Goal: Information Seeking & Learning: Learn about a topic

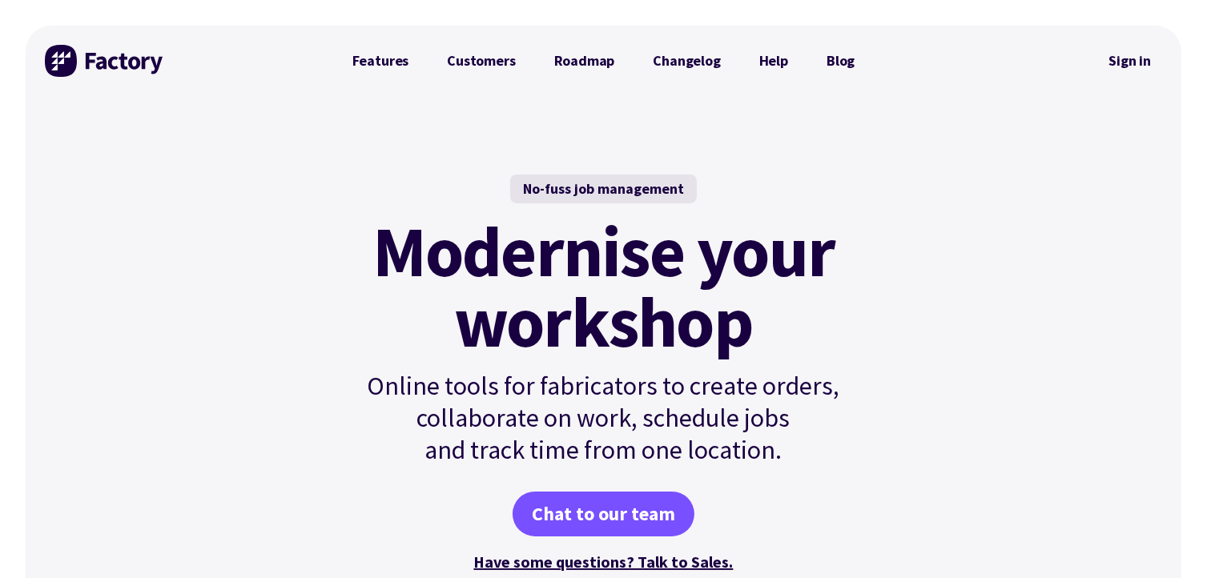
click at [541, 151] on div "No-fuss job management Modernise your workshop Online tools for fabricators to …" at bounding box center [604, 374] width 580 height 557
click at [668, 63] on link "Changelog" at bounding box center [686, 61] width 106 height 32
click at [496, 63] on link "Customers" at bounding box center [481, 61] width 107 height 32
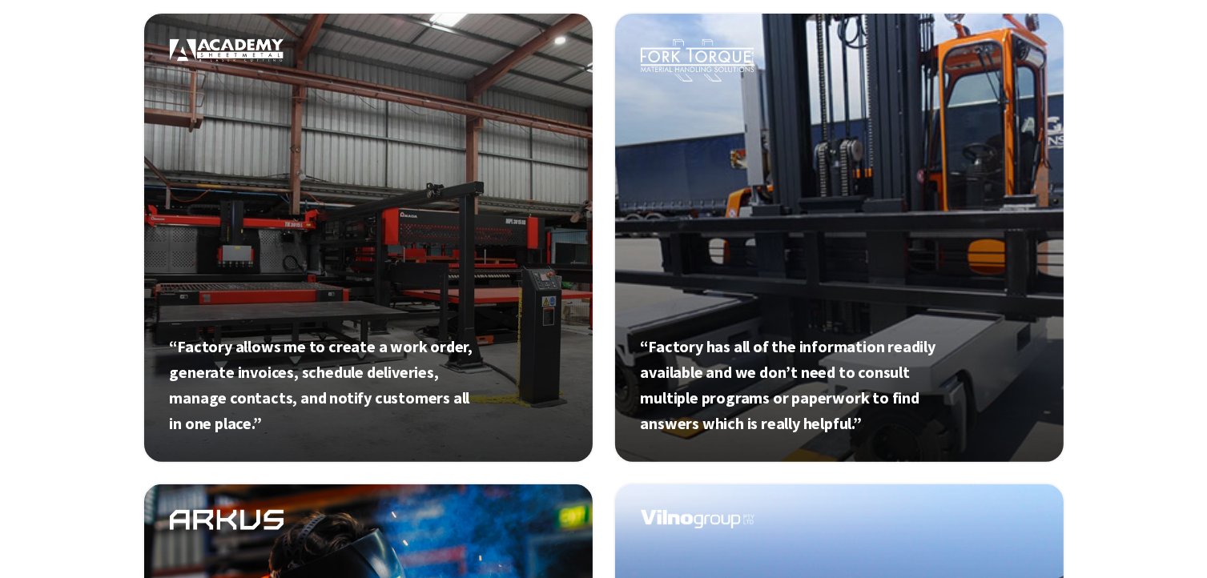
scroll to position [667, 0]
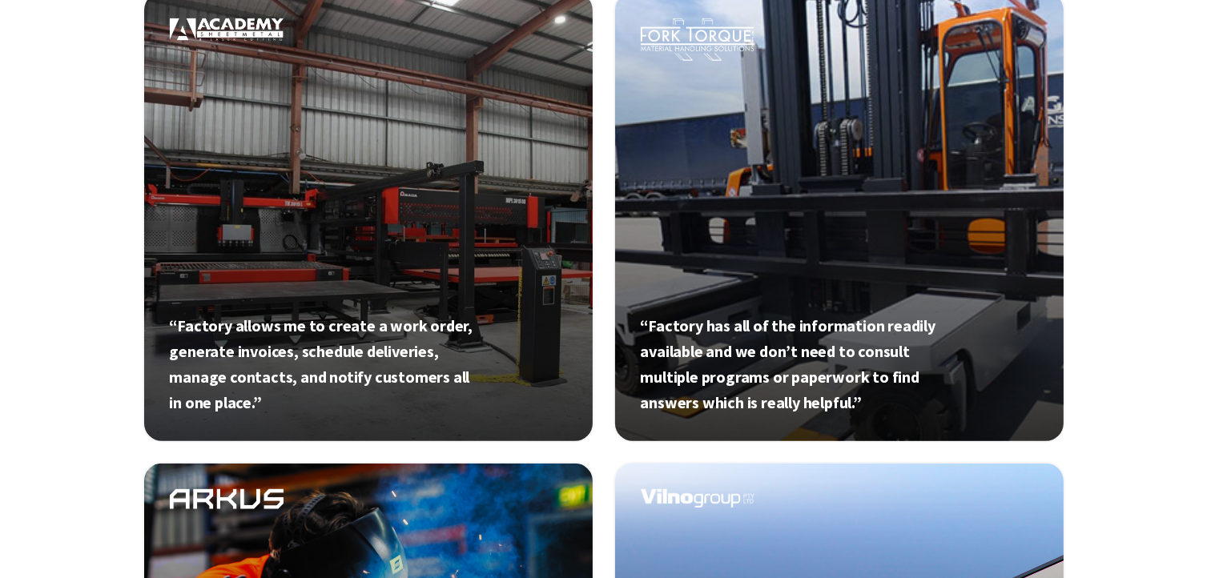
click at [613, 446] on ul "“Factory allows me to create a work order, generate invoices, schedule deliveri…" at bounding box center [604, 452] width 923 height 923
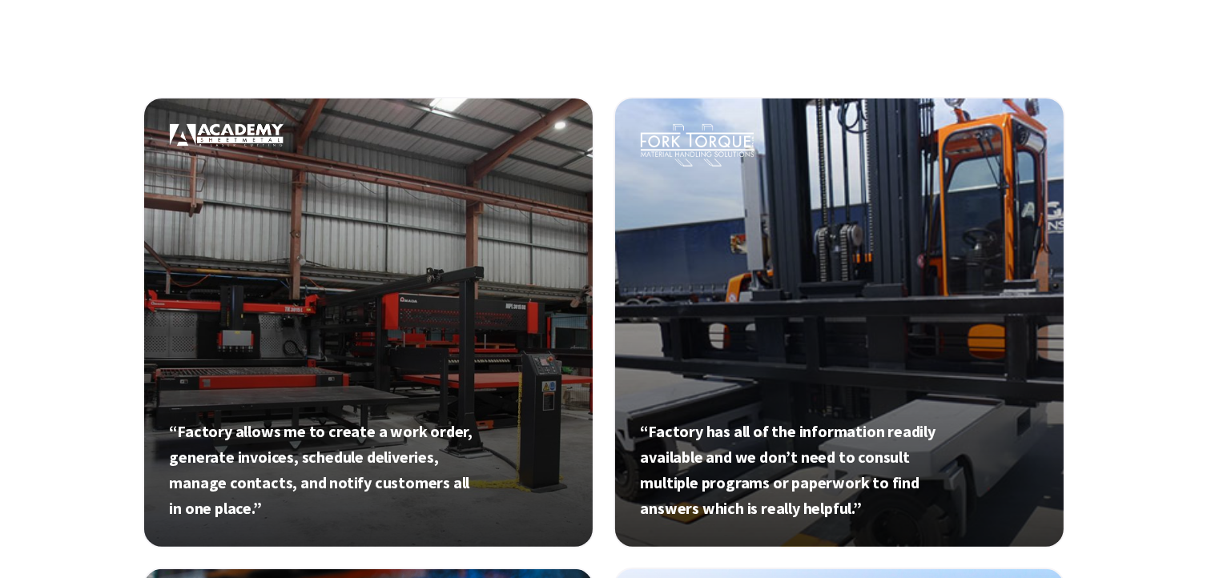
scroll to position [561, 0]
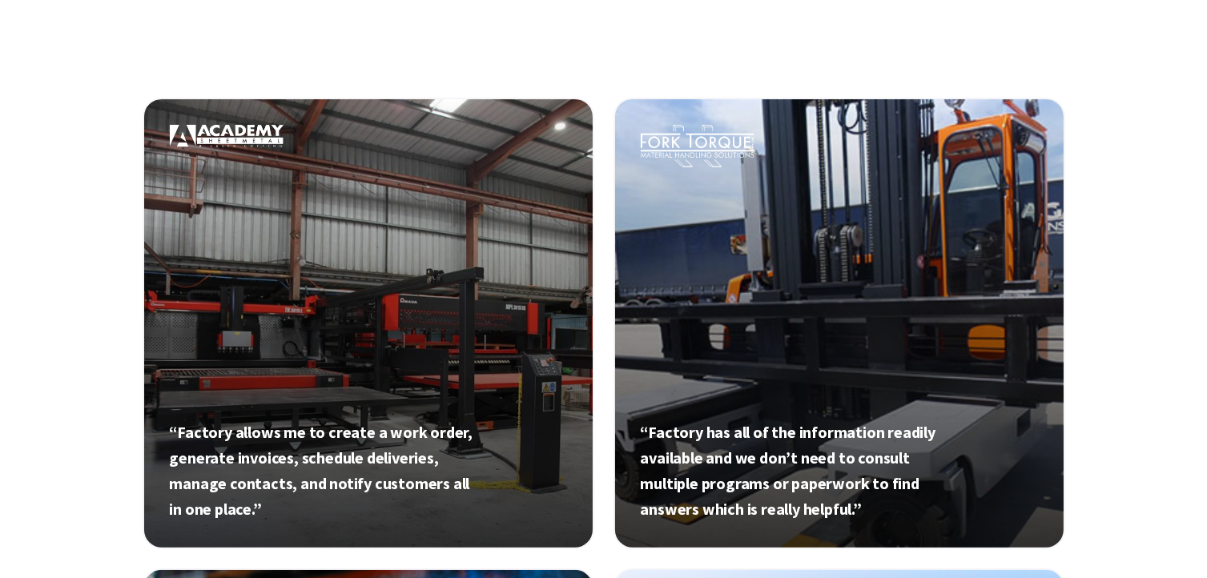
click at [342, 272] on link at bounding box center [369, 324] width 452 height 452
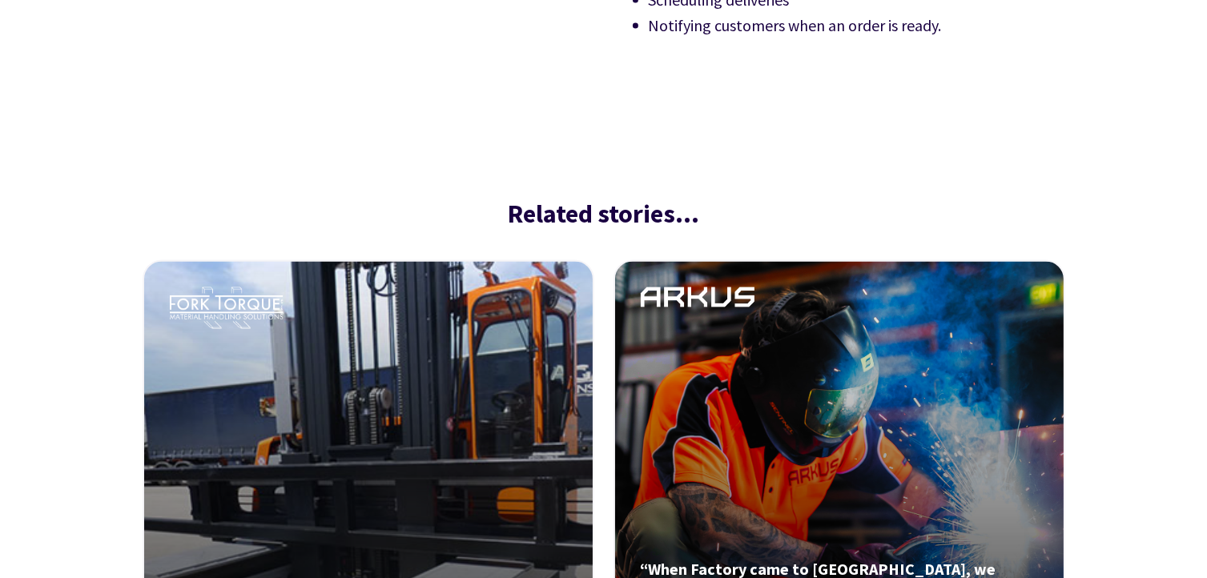
scroll to position [2483, 0]
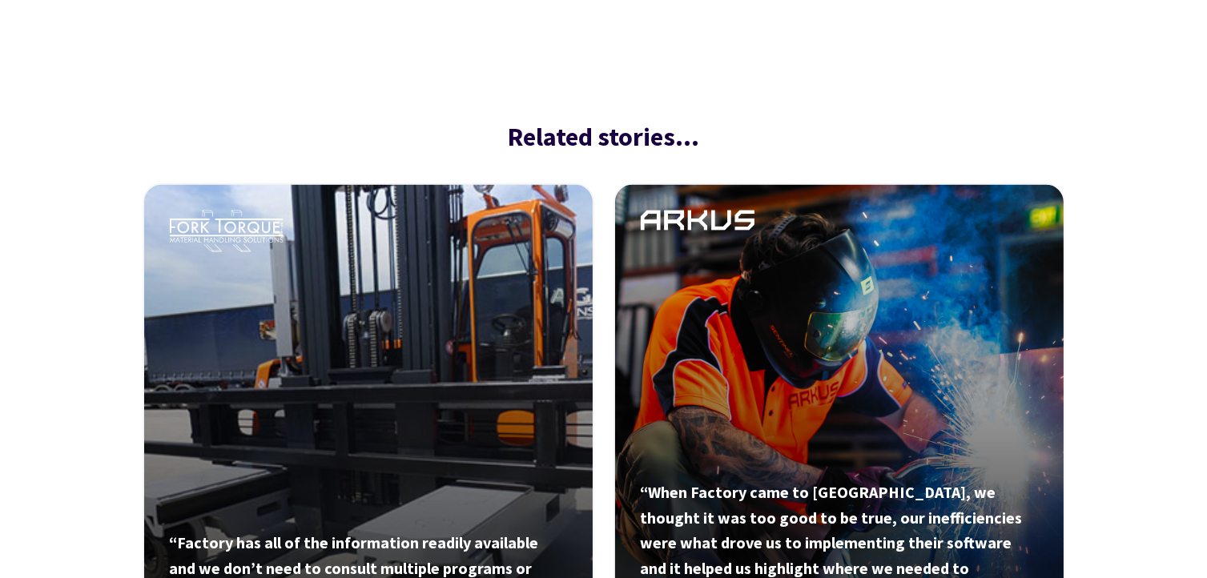
click at [773, 117] on p "Related stories…" at bounding box center [604, 137] width 923 height 41
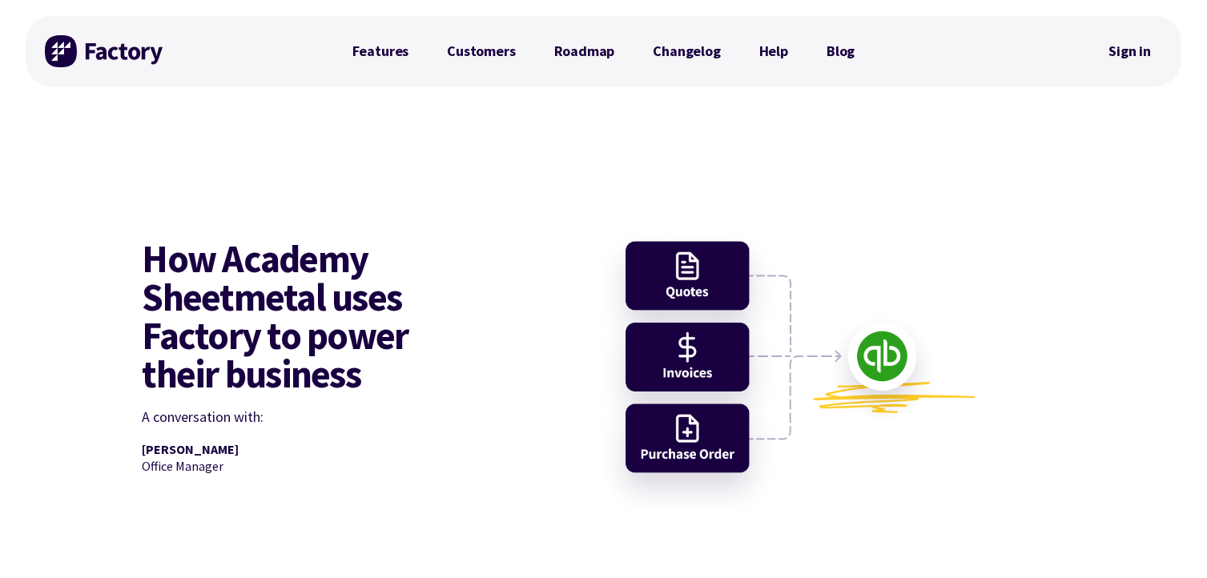
scroll to position [0, 0]
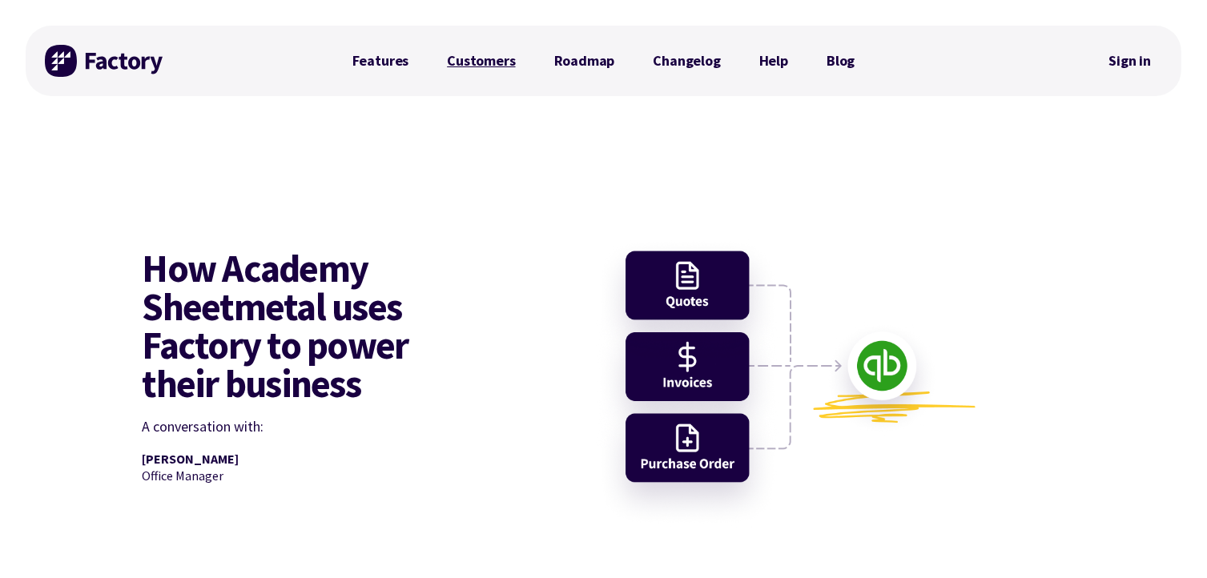
click at [488, 60] on link "Customers" at bounding box center [481, 61] width 107 height 32
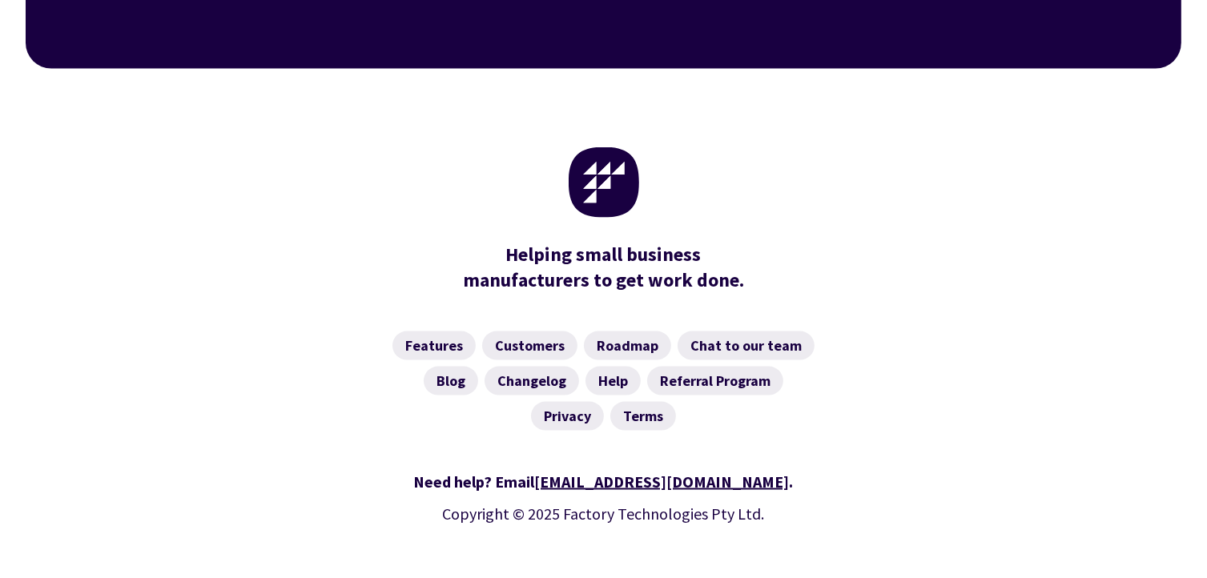
scroll to position [2463, 0]
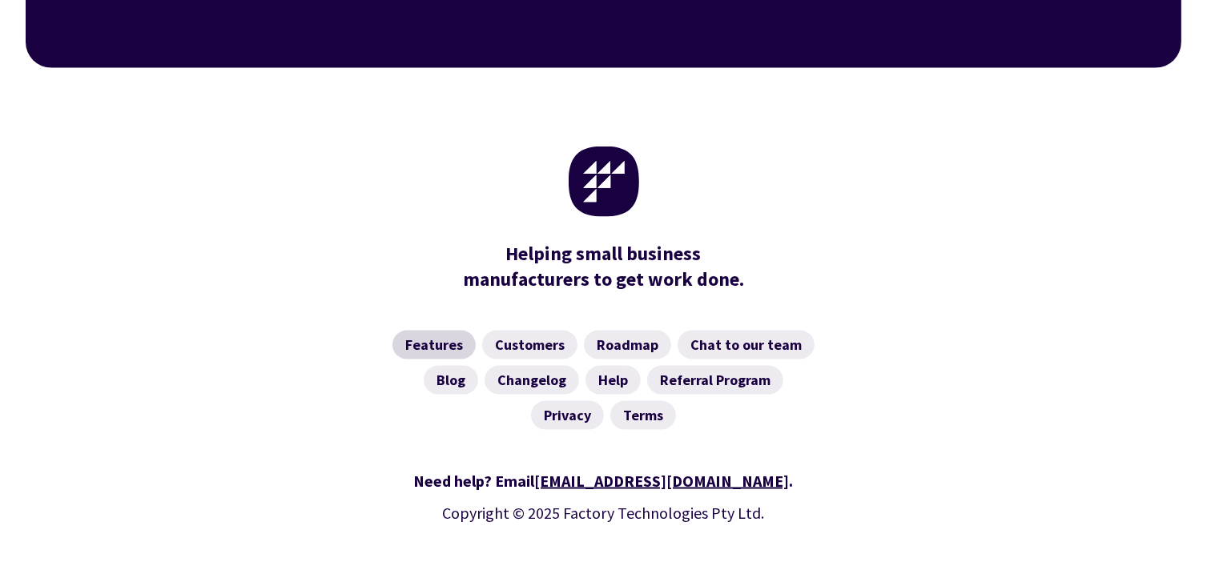
click at [437, 331] on link "Features" at bounding box center [433, 345] width 83 height 29
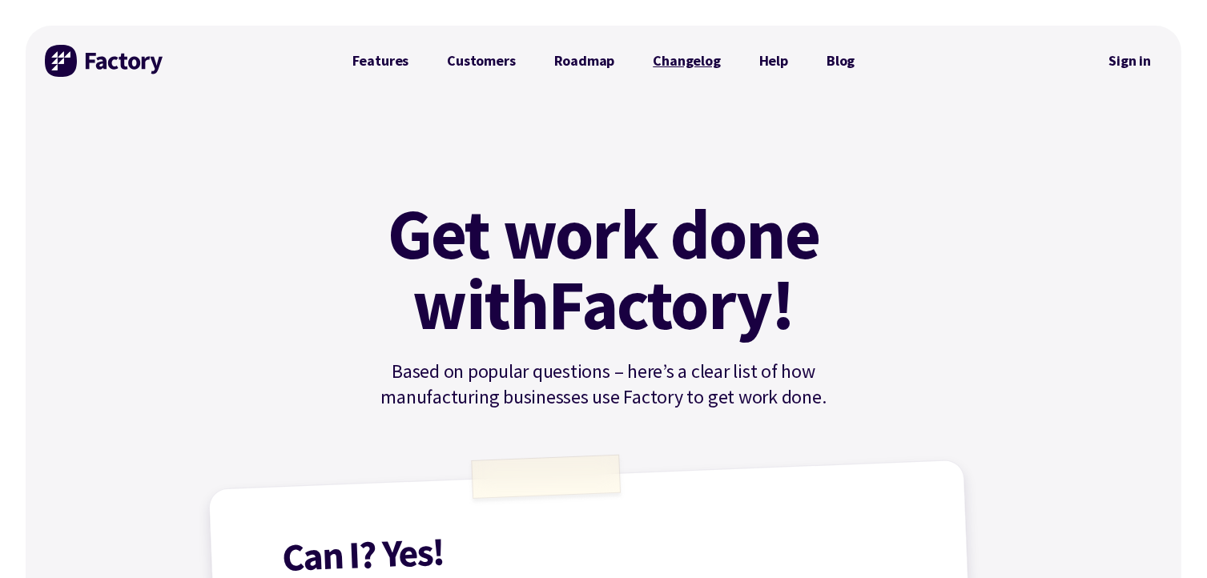
click at [684, 62] on link "Changelog" at bounding box center [686, 61] width 106 height 32
